Goal: Transaction & Acquisition: Purchase product/service

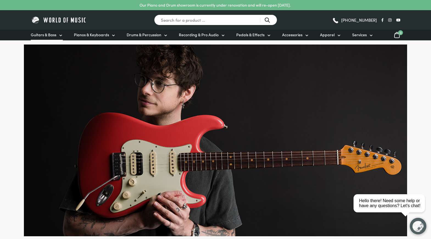
click at [44, 36] on span "Guitars & Bass" at bounding box center [44, 35] width 26 height 6
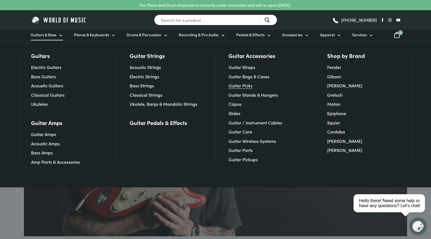
click at [242, 84] on link "Guitar Picks" at bounding box center [241, 85] width 24 height 6
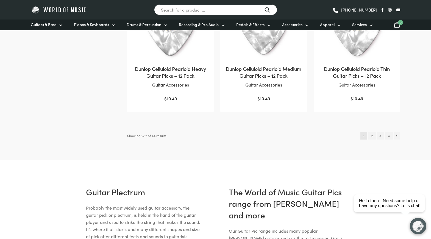
scroll to position [615, 0]
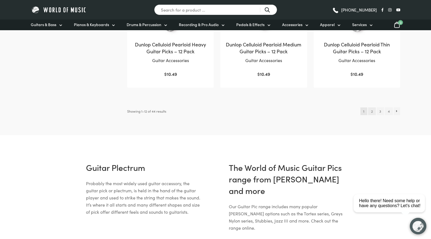
click at [373, 112] on link "2" at bounding box center [371, 111] width 7 height 8
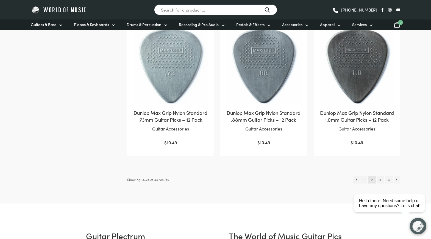
scroll to position [547, 0]
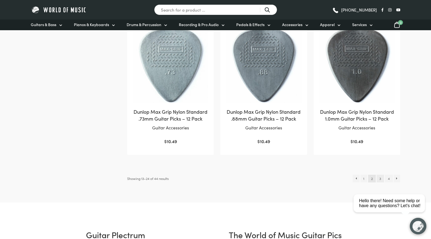
click at [380, 177] on link "3" at bounding box center [380, 179] width 7 height 8
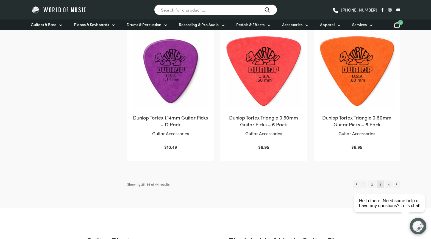
scroll to position [543, 0]
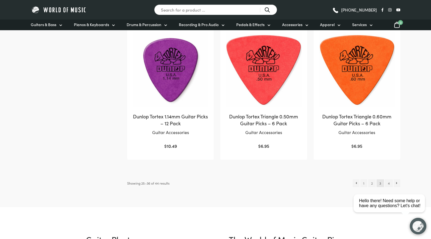
click at [389, 179] on html "close Hello there! Need some help or have any questions? Let's chat!" at bounding box center [392, 179] width 80 height 0
click at [398, 179] on html "close Hello there! Need some help or have any questions? Let's chat!" at bounding box center [392, 179] width 80 height 0
click at [388, 179] on html "close Hello there! Need some help or have any questions? Let's chat!" at bounding box center [392, 179] width 80 height 0
click at [418, 182] on div "close" at bounding box center [418, 184] width 11 height 6
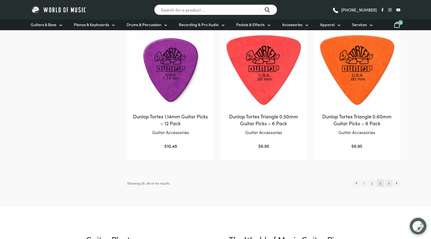
click at [389, 184] on link "4" at bounding box center [389, 183] width 8 height 8
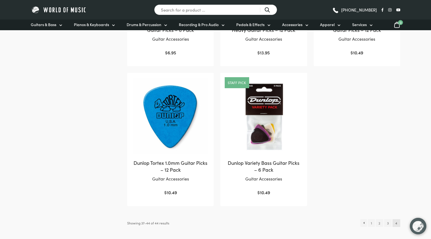
scroll to position [364, 0]
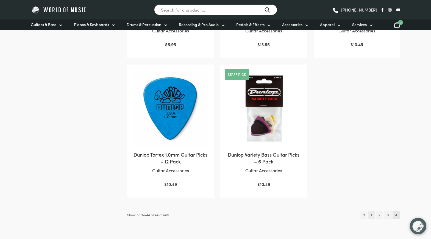
click at [370, 215] on link "1" at bounding box center [371, 215] width 7 height 8
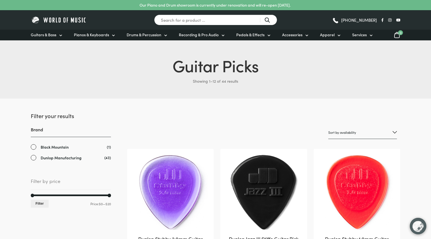
drag, startPoint x: 152, startPoint y: 55, endPoint x: 283, endPoint y: 87, distance: 134.9
click at [283, 87] on div "Guitar Picks Filter & Sort products Showing 1–12 of 44 results" at bounding box center [215, 69] width 431 height 58
click at [51, 35] on span "Guitars & Bass" at bounding box center [44, 35] width 26 height 6
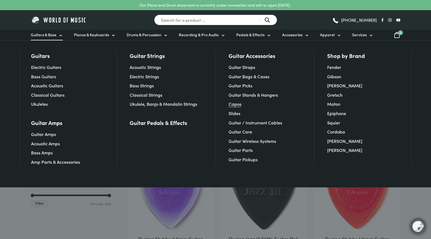
click at [237, 105] on link "Capos" at bounding box center [235, 104] width 13 height 6
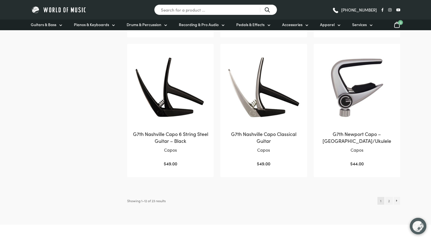
scroll to position [536, 0]
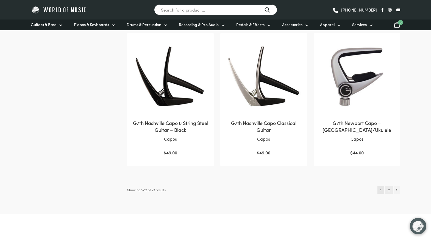
click at [390, 191] on link "2" at bounding box center [388, 190] width 7 height 8
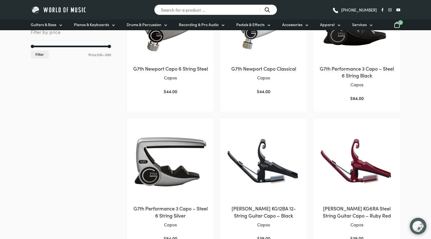
scroll to position [136, 0]
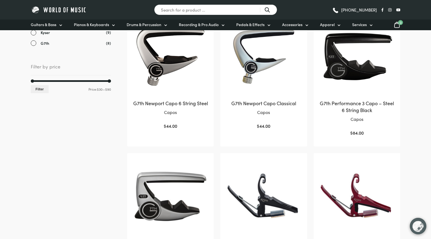
click at [357, 69] on img at bounding box center [357, 57] width 76 height 76
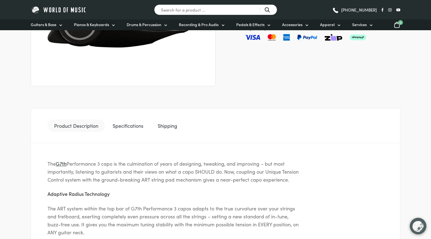
scroll to position [290, 0]
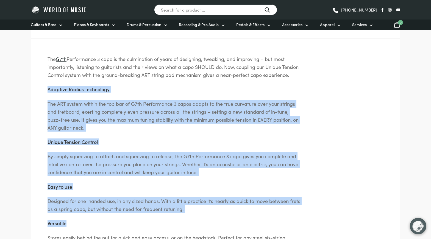
drag, startPoint x: 73, startPoint y: 98, endPoint x: 248, endPoint y: 221, distance: 214.1
click at [248, 221] on div "The G7th Performance 3 capo is the culmination of years of designing, tweaking,…" at bounding box center [216, 152] width 370 height 228
click at [245, 213] on p "Designed for one-handed use, in any sized hands. With a little practice it’s ne…" at bounding box center [174, 205] width 253 height 16
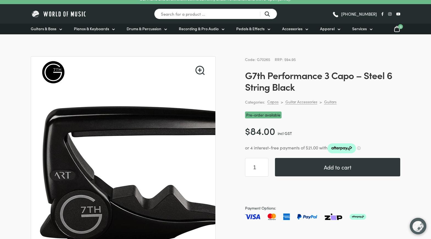
scroll to position [0, 0]
